Goal: Task Accomplishment & Management: Manage account settings

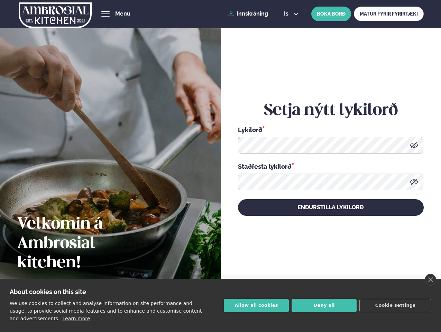
click at [430, 280] on link "close" at bounding box center [430, 280] width 11 height 12
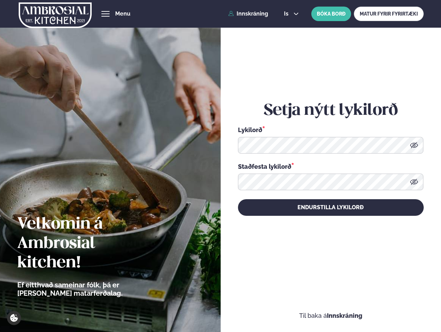
click at [256, 306] on div "Setja nýtt lykilorð Lykilorð * Staðfesta lykilorð * Endurstilla lykilorð" at bounding box center [331, 159] width 186 height 296
click at [324, 306] on div "Setja nýtt lykilorð Lykilorð * Staðfesta lykilorð * Endurstilla lykilorð" at bounding box center [331, 159] width 186 height 296
click at [396, 306] on div "Setja nýtt lykilorð Lykilorð * Staðfesta lykilorð * Endurstilla lykilorð" at bounding box center [331, 159] width 186 height 296
click at [106, 14] on span "hamburger" at bounding box center [105, 14] width 6 height 6
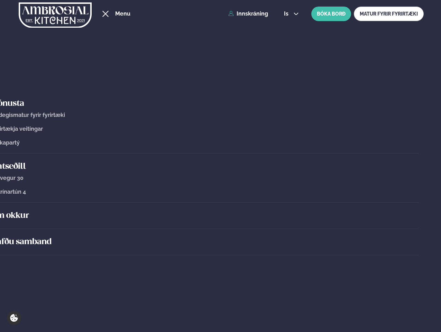
click at [291, 14] on span "is" at bounding box center [287, 14] width 7 height 6
click at [414, 145] on icon at bounding box center [414, 145] width 8 height 6
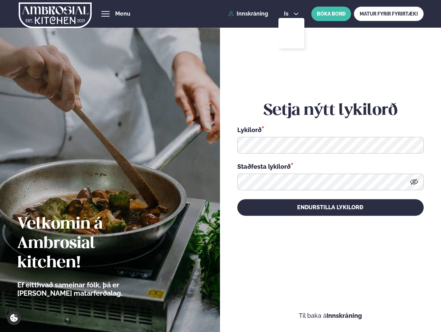
click at [414, 182] on icon at bounding box center [414, 182] width 8 height 6
